Goal: Task Accomplishment & Management: Use online tool/utility

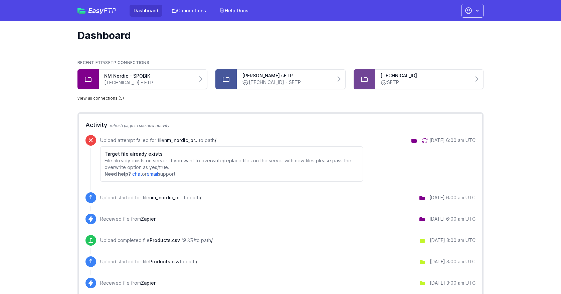
click at [113, 99] on link "view all connections (5)" at bounding box center [100, 98] width 46 height 5
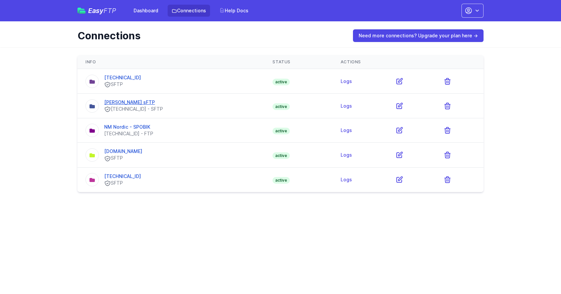
click at [131, 104] on link "Ortlieb Turis sFTP" at bounding box center [129, 102] width 51 height 6
click at [61, 201] on html "Easy FTP Dashboard Connections Help Docs Account Settings Your Profile Contact …" at bounding box center [280, 100] width 561 height 201
click at [123, 76] on link "[TECHNICAL_ID]" at bounding box center [122, 78] width 37 height 6
